Goal: Transaction & Acquisition: Purchase product/service

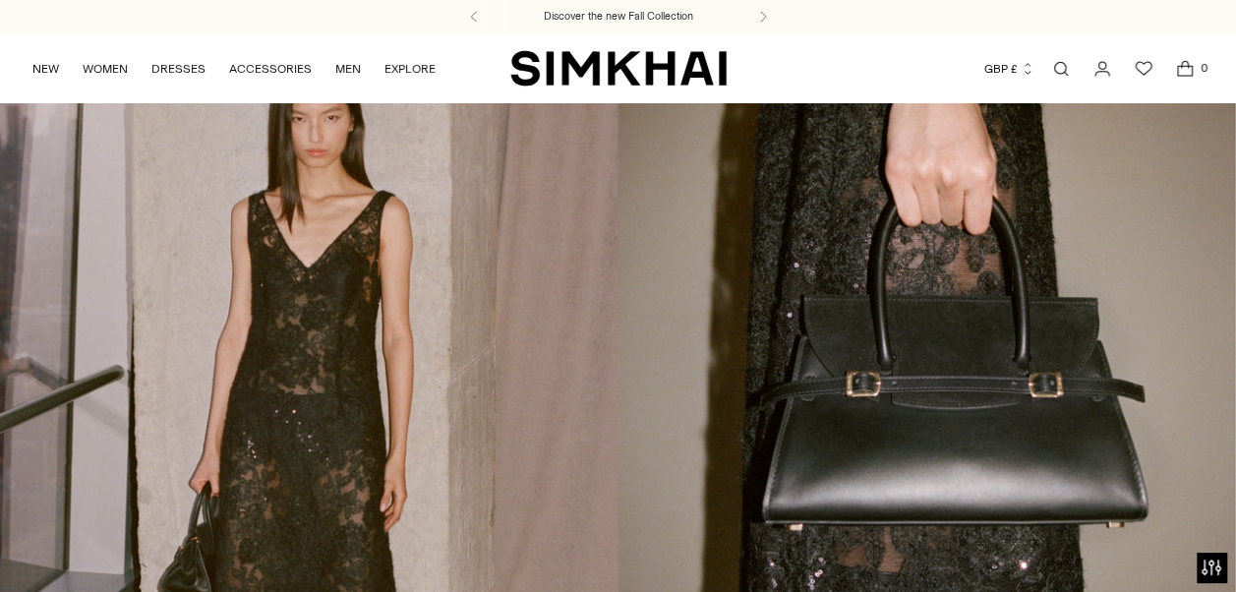
click at [1068, 75] on link "Open search modal" at bounding box center [1061, 68] width 39 height 39
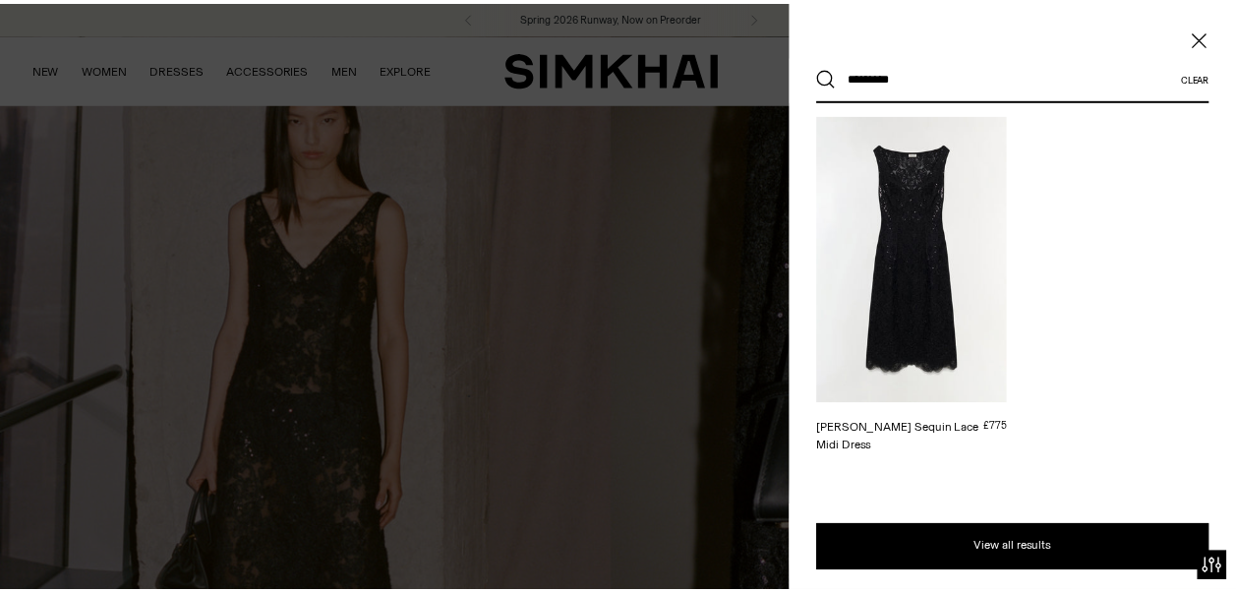
scroll to position [155, 0]
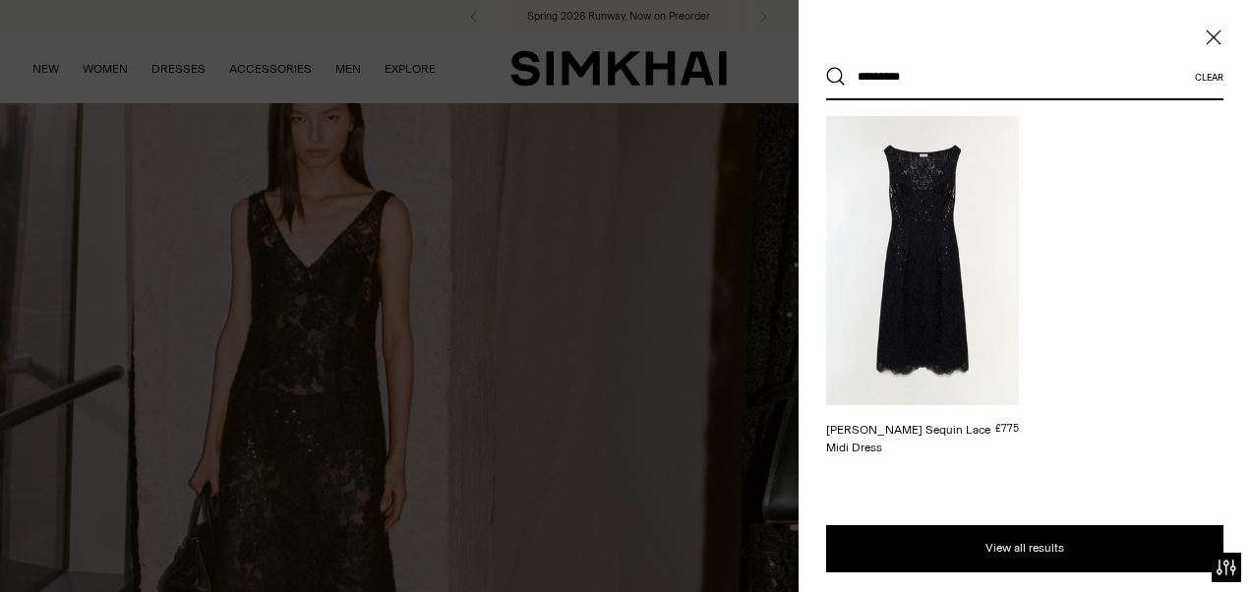
type input "********"
click at [277, 394] on div at bounding box center [625, 296] width 1251 height 592
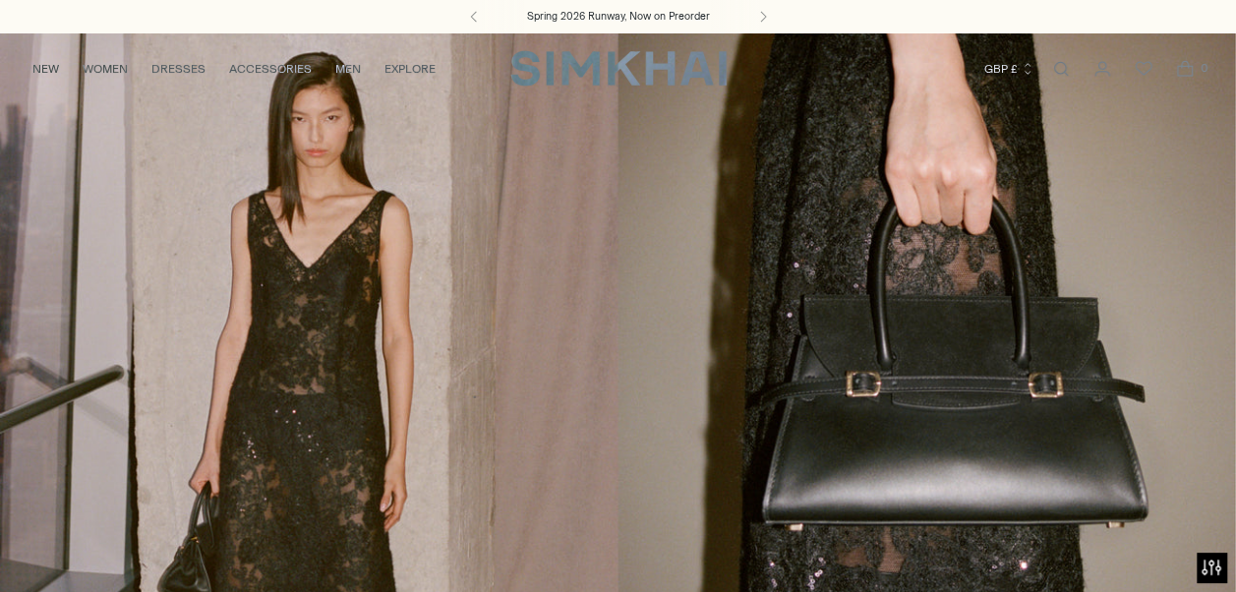
click at [247, 354] on link "/collections/new-arrivals" at bounding box center [618, 386] width 1236 height 708
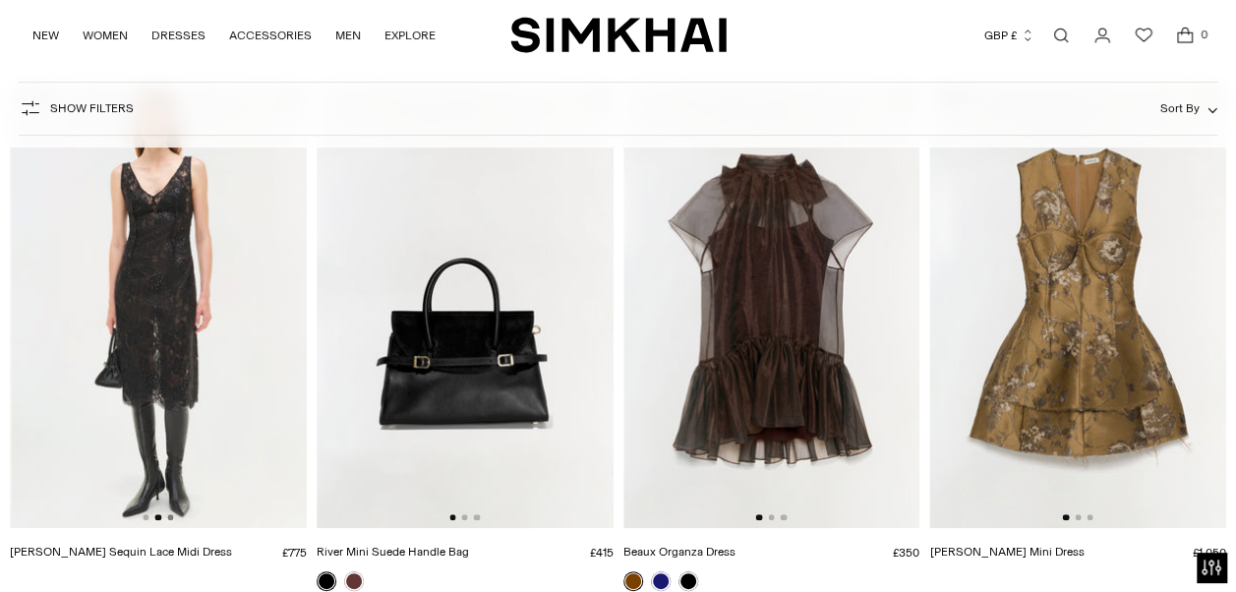
scroll to position [191, 0]
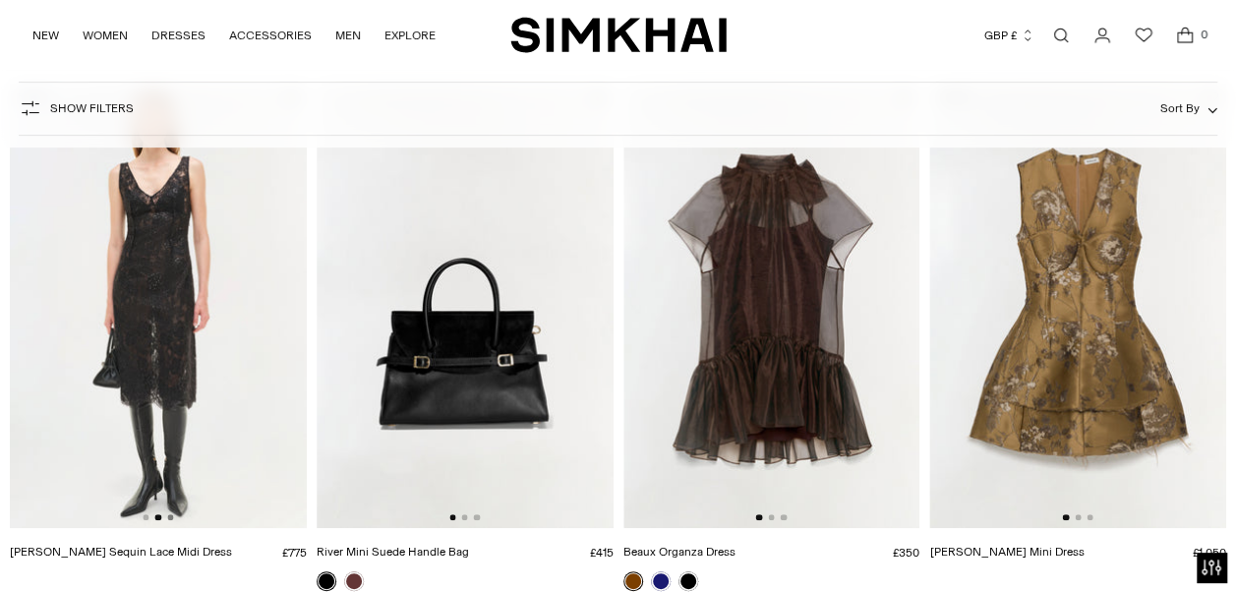
click at [170, 516] on button "Go to slide 3" at bounding box center [170, 517] width 6 height 6
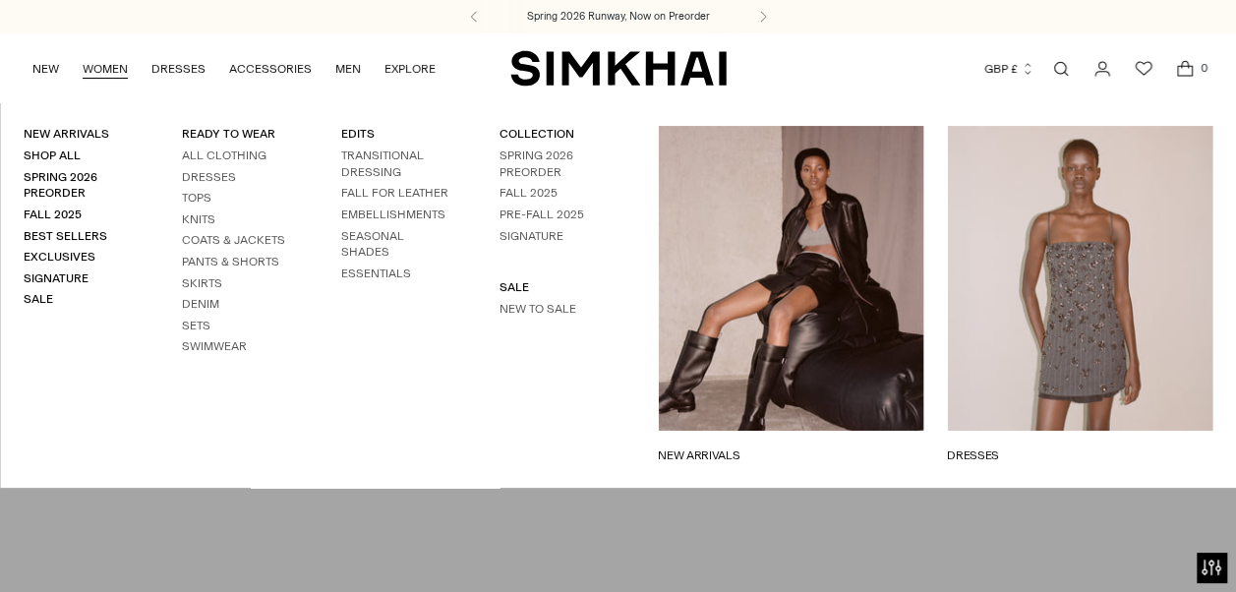
click at [87, 62] on link "WOMEN" at bounding box center [105, 68] width 45 height 43
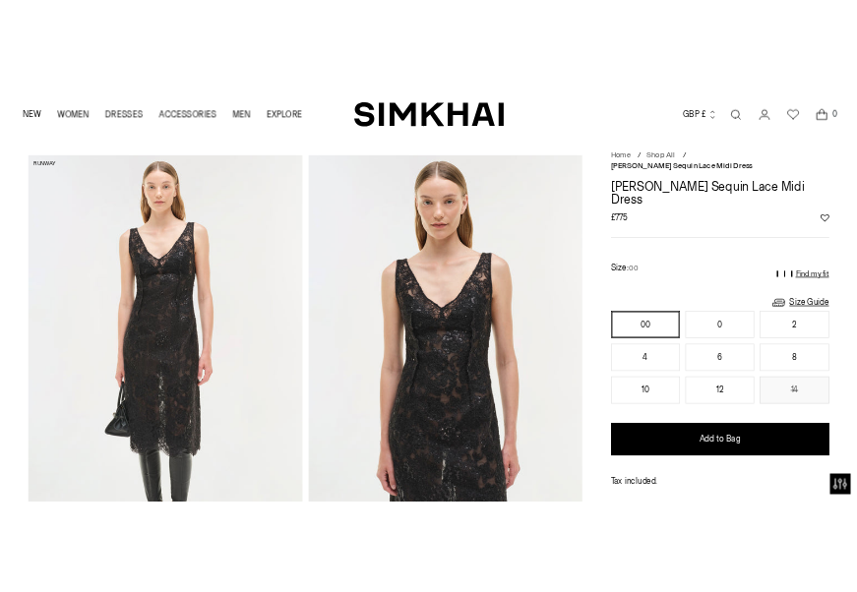
scroll to position [59, 0]
